Goal: Transaction & Acquisition: Purchase product/service

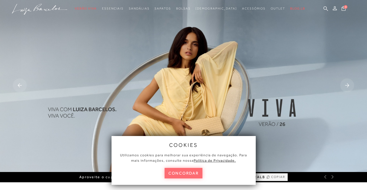
click at [188, 173] on button "concordar" at bounding box center [183, 173] width 38 height 11
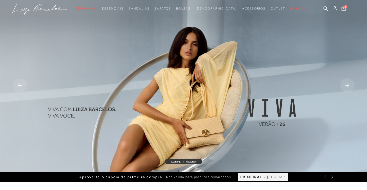
click at [345, 85] on rect at bounding box center [347, 86] width 14 height 14
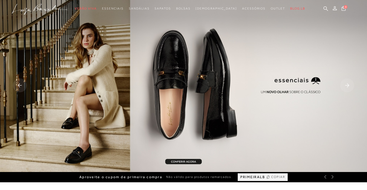
click at [347, 86] on g at bounding box center [347, 86] width 14 height 14
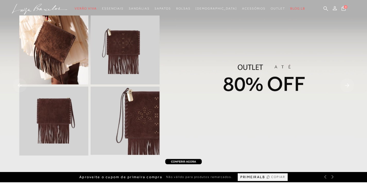
click at [244, 84] on img at bounding box center [183, 86] width 367 height 172
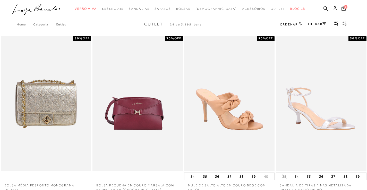
click at [313, 25] on link "FILTRAR" at bounding box center [317, 24] width 18 height 4
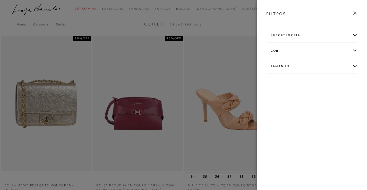
click at [353, 65] on div "Tamanho" at bounding box center [311, 66] width 91 height 14
click at [278, 105] on link "Ver mais..." at bounding box center [280, 105] width 14 height 4
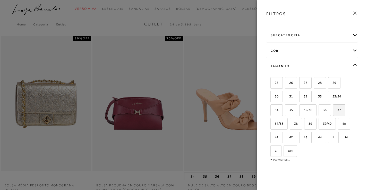
click at [336, 111] on span "37" at bounding box center [336, 110] width 7 height 4
click at [336, 111] on input "37" at bounding box center [334, 110] width 5 height 5
checkbox input "true"
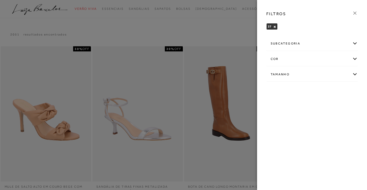
click at [355, 13] on icon at bounding box center [355, 13] width 6 height 6
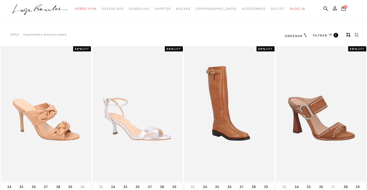
click at [291, 35] on span "Ordenar" at bounding box center [294, 36] width 18 height 4
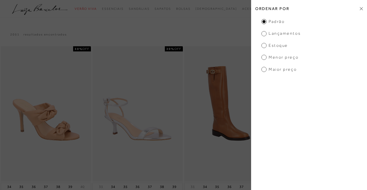
click at [264, 35] on span "Lançamentos" at bounding box center [280, 34] width 39 height 6
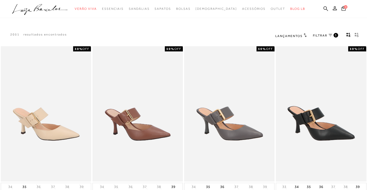
click at [321, 35] on span "FILTRAR" at bounding box center [320, 35] width 14 height 4
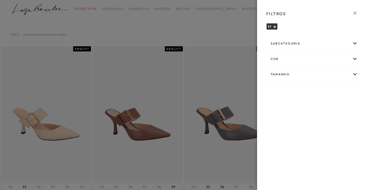
click at [353, 75] on div "Tamanho" at bounding box center [311, 75] width 91 height 14
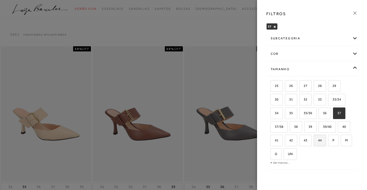
scroll to position [10, 0]
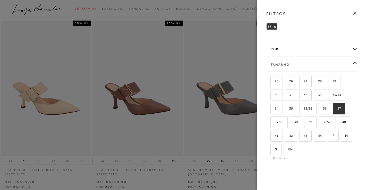
click at [338, 110] on label "37" at bounding box center [339, 108] width 12 height 11
click at [337, 110] on input "37" at bounding box center [334, 109] width 5 height 5
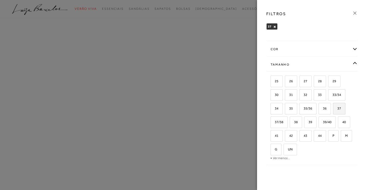
click at [339, 110] on span "37" at bounding box center [336, 109] width 7 height 4
click at [337, 110] on input "37" at bounding box center [334, 109] width 5 height 5
checkbox input "true"
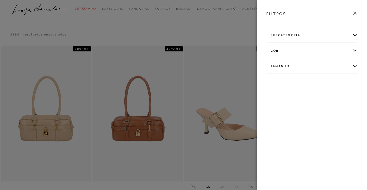
click at [355, 12] on icon at bounding box center [355, 13] width 6 height 6
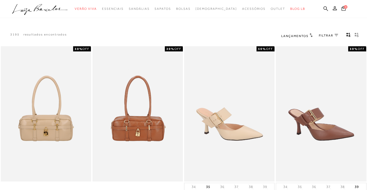
click at [323, 35] on span "FILTRAR" at bounding box center [326, 35] width 14 height 4
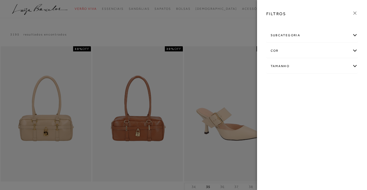
click at [354, 65] on div "Tamanho" at bounding box center [311, 66] width 91 height 14
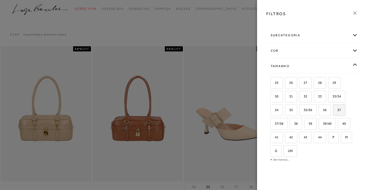
click at [340, 111] on span "37" at bounding box center [336, 110] width 7 height 4
click at [337, 111] on input "37" at bounding box center [334, 110] width 5 height 5
checkbox input "true"
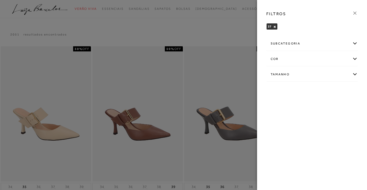
click at [356, 13] on icon at bounding box center [355, 13] width 6 height 6
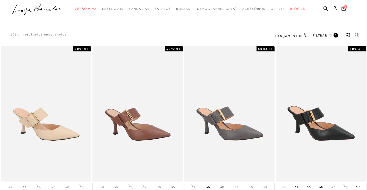
click at [356, 34] on icon "gridText6Desc" at bounding box center [356, 35] width 4 height 5
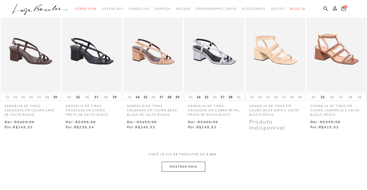
scroll to position [180, 0]
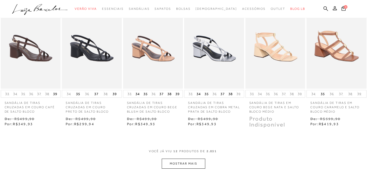
click at [189, 165] on button "MOSTRAR MAIS" at bounding box center [183, 164] width 43 height 10
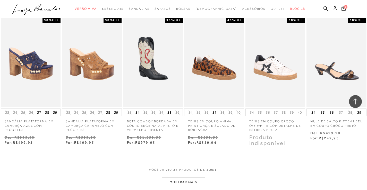
scroll to position [438, 0]
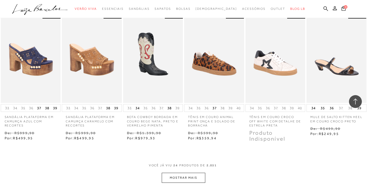
click at [190, 180] on button "MOSTRAR MAIS" at bounding box center [183, 178] width 43 height 10
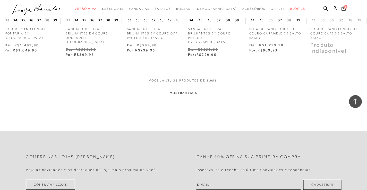
scroll to position [798, 0]
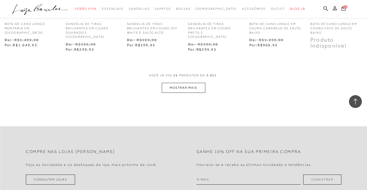
click at [195, 83] on button "MOSTRAR MAIS" at bounding box center [183, 88] width 43 height 10
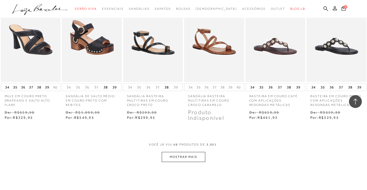
scroll to position [1004, 0]
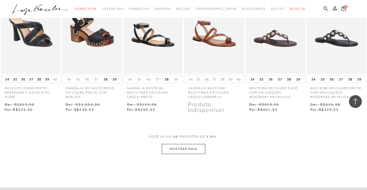
click at [198, 146] on button "MOSTRAR MAIS" at bounding box center [183, 149] width 43 height 10
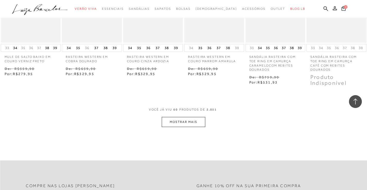
scroll to position [1313, 0]
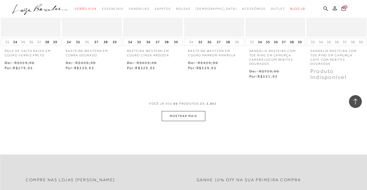
click at [189, 113] on button "MOSTRAR MAIS" at bounding box center [183, 116] width 43 height 10
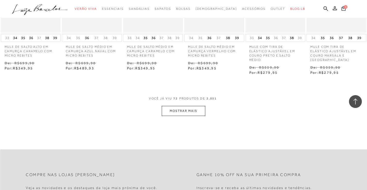
scroll to position [1596, 0]
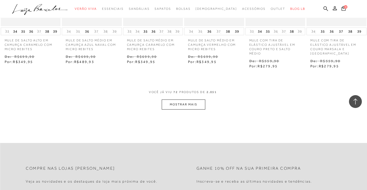
click at [183, 101] on button "MOSTRAR MAIS" at bounding box center [183, 105] width 43 height 10
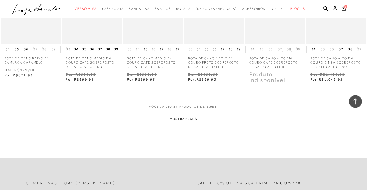
scroll to position [1853, 0]
click at [180, 118] on button "MOSTRAR MAIS" at bounding box center [183, 119] width 43 height 10
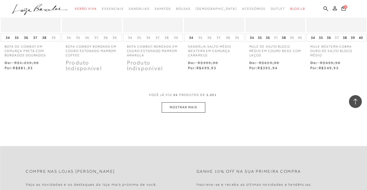
scroll to position [2137, 0]
click at [194, 103] on button "MOSTRAR MAIS" at bounding box center [183, 107] width 43 height 10
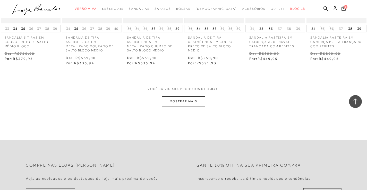
scroll to position [2420, 0]
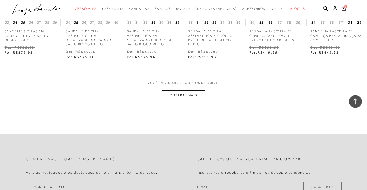
click at [198, 90] on button "MOSTRAR MAIS" at bounding box center [183, 95] width 43 height 10
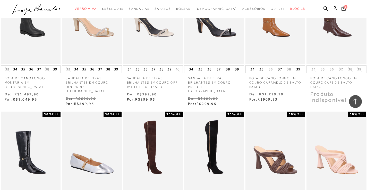
scroll to position [0, 0]
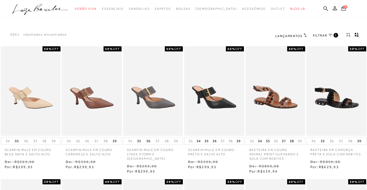
click at [319, 35] on span "FILTRAR" at bounding box center [320, 35] width 14 height 4
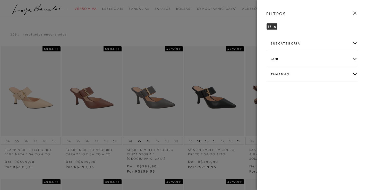
click at [354, 45] on div "subcategoria" at bounding box center [311, 44] width 91 height 14
click at [277, 58] on span "Modelo" at bounding box center [276, 58] width 11 height 4
